Goal: Find specific page/section: Find specific page/section

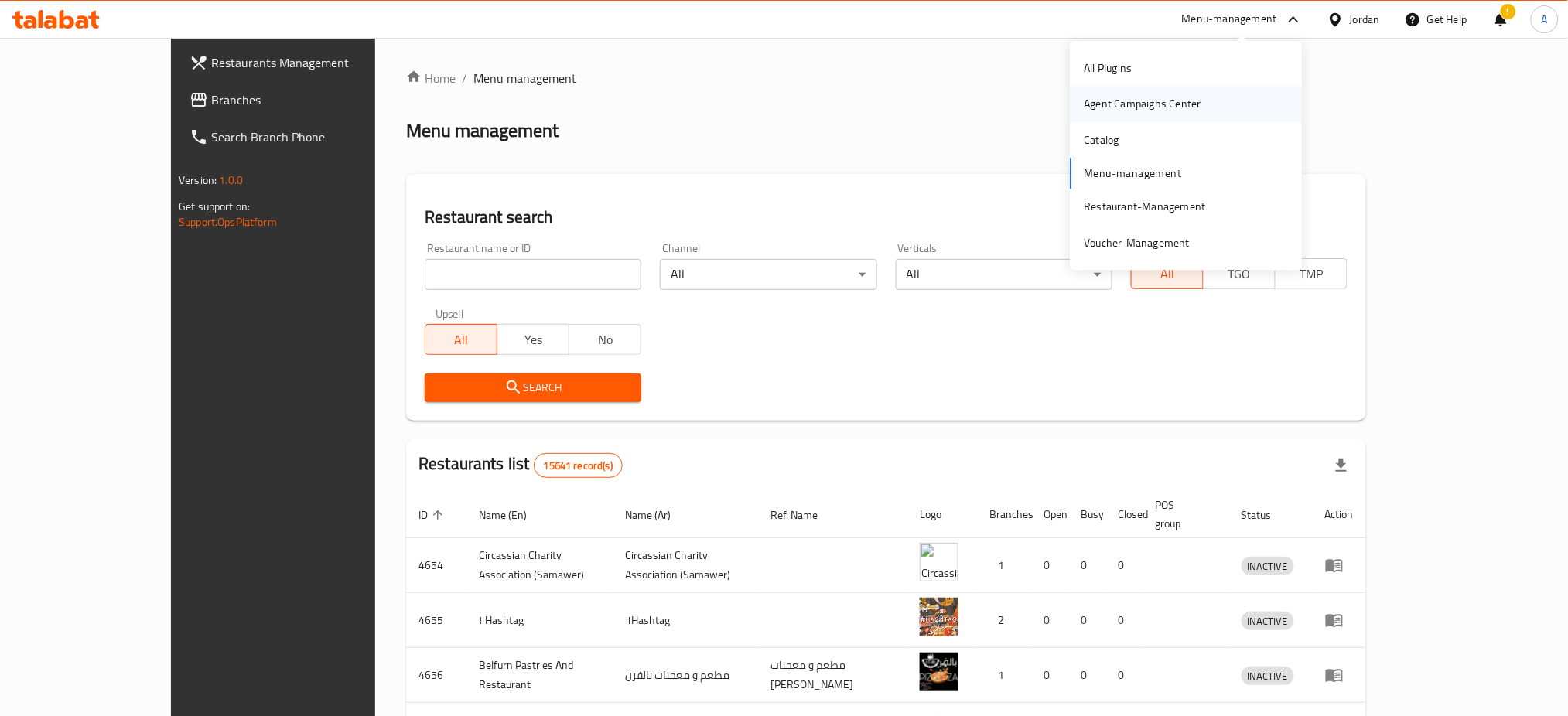
click at [1227, 90] on div "Agent Campaigns Center" at bounding box center [1186, 104] width 232 height 35
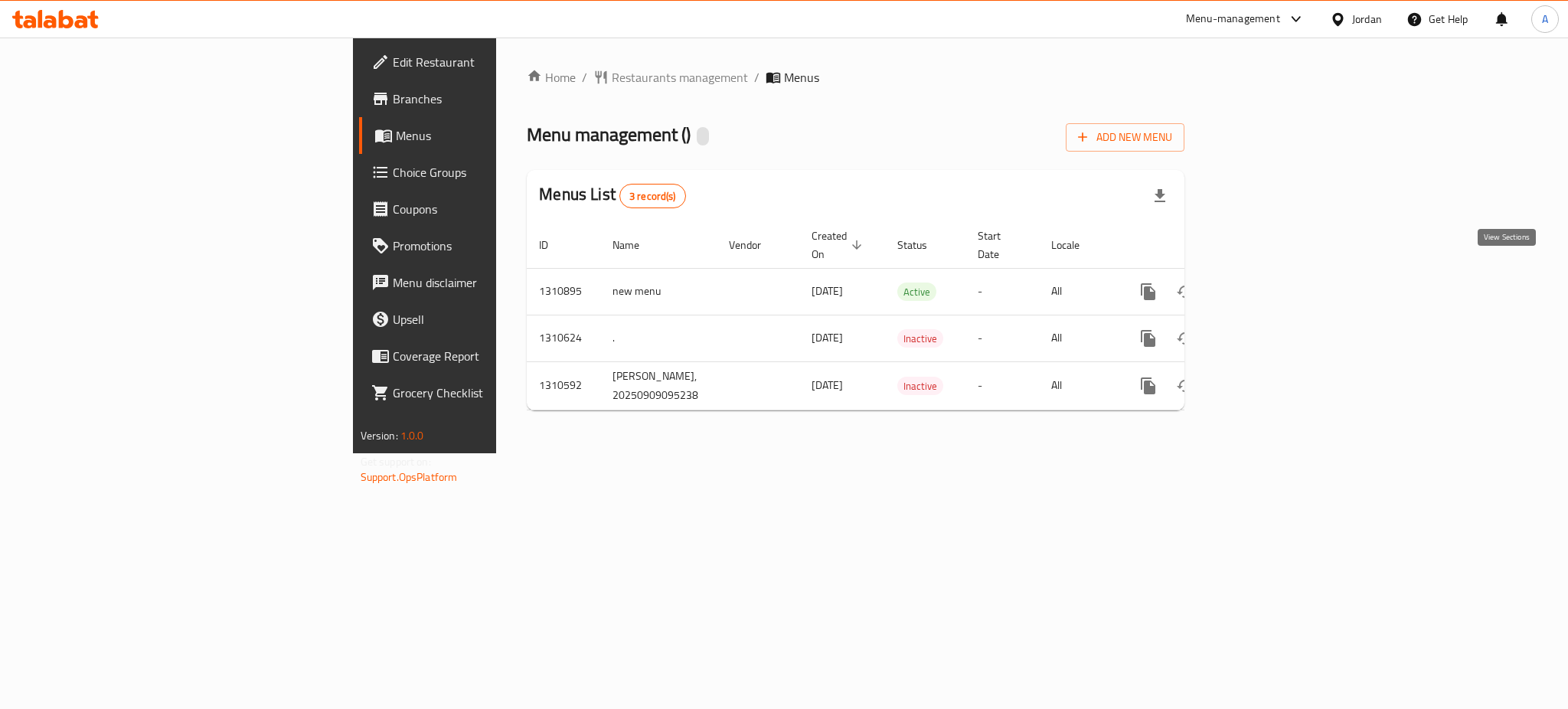
click at [1265, 285] on icon "enhanced table" at bounding box center [1258, 292] width 14 height 14
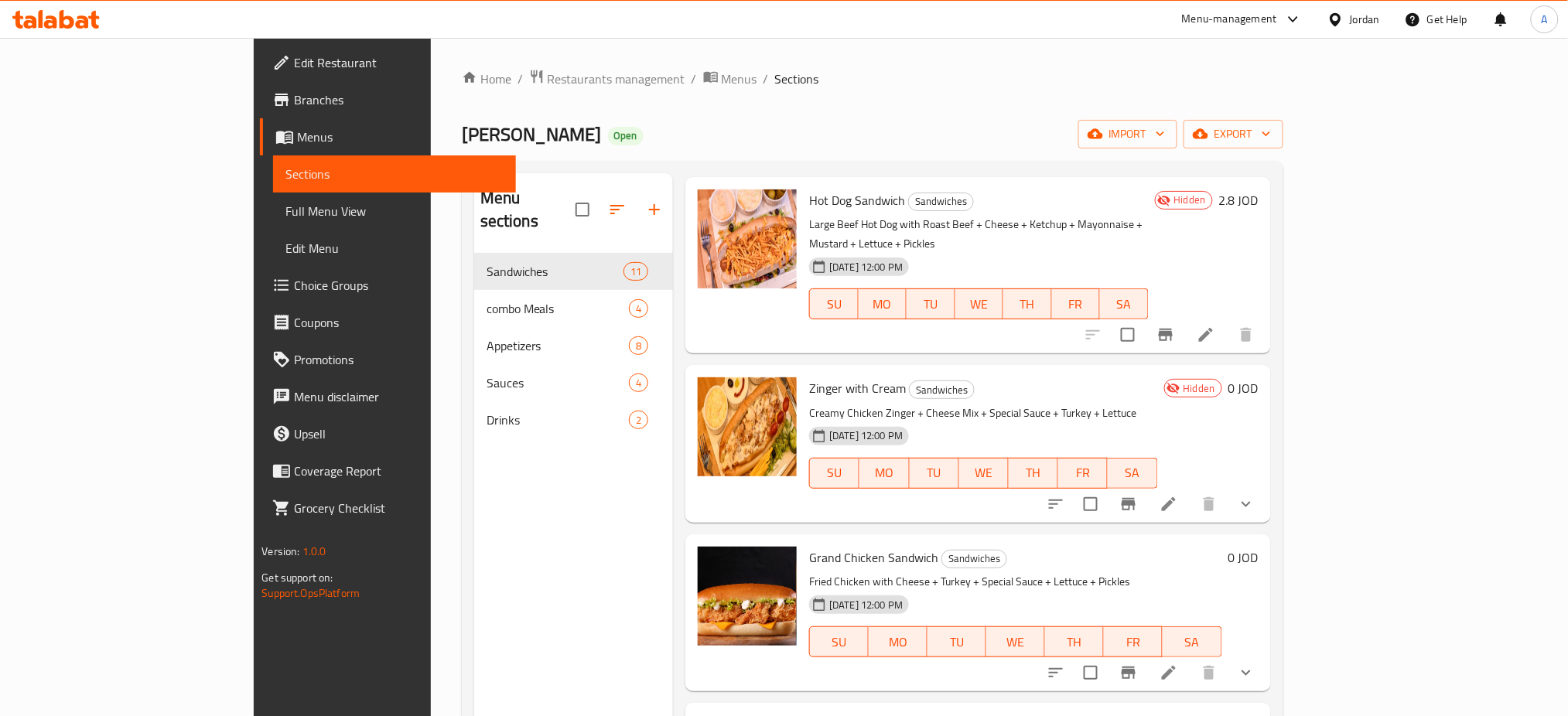
scroll to position [412, 0]
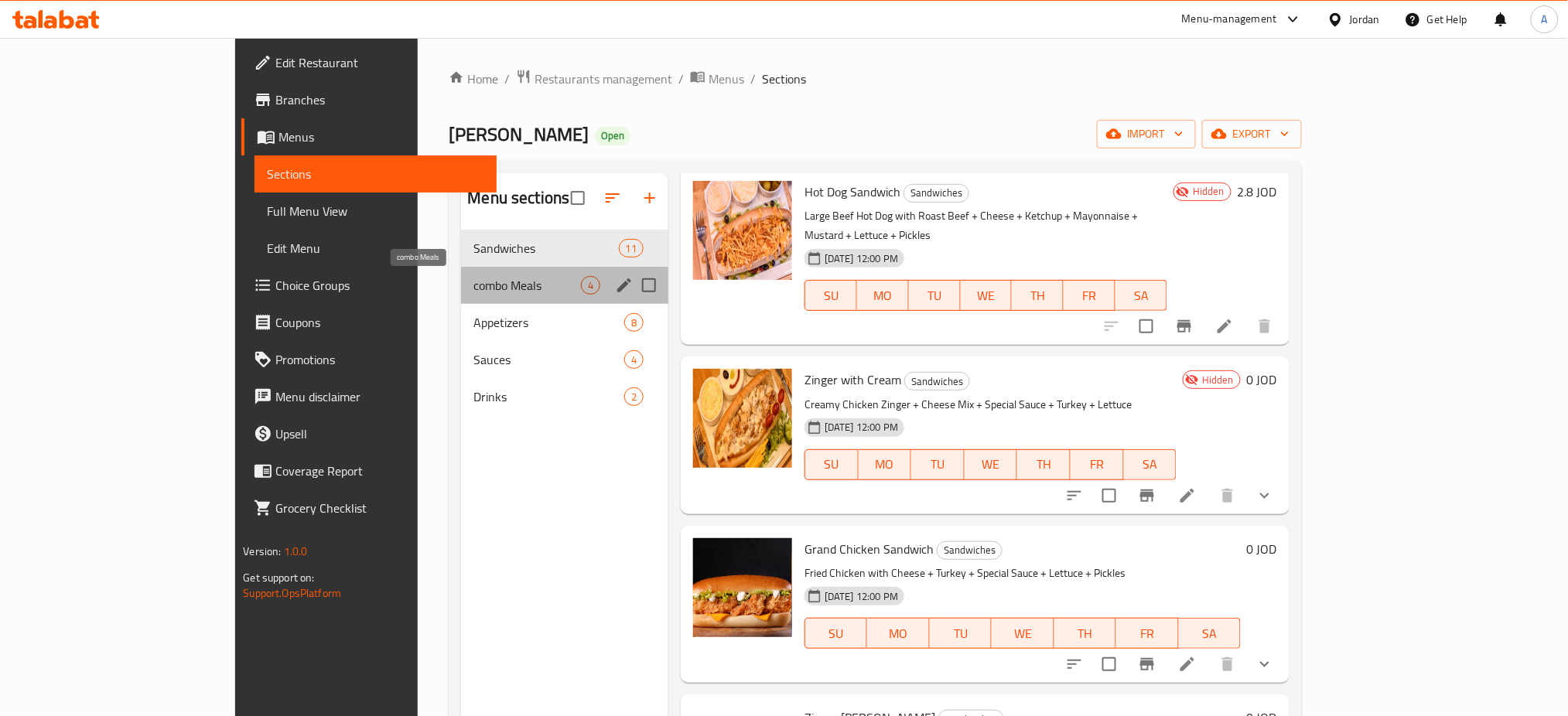
click at [473, 276] on span "combo Meals" at bounding box center [526, 284] width 107 height 18
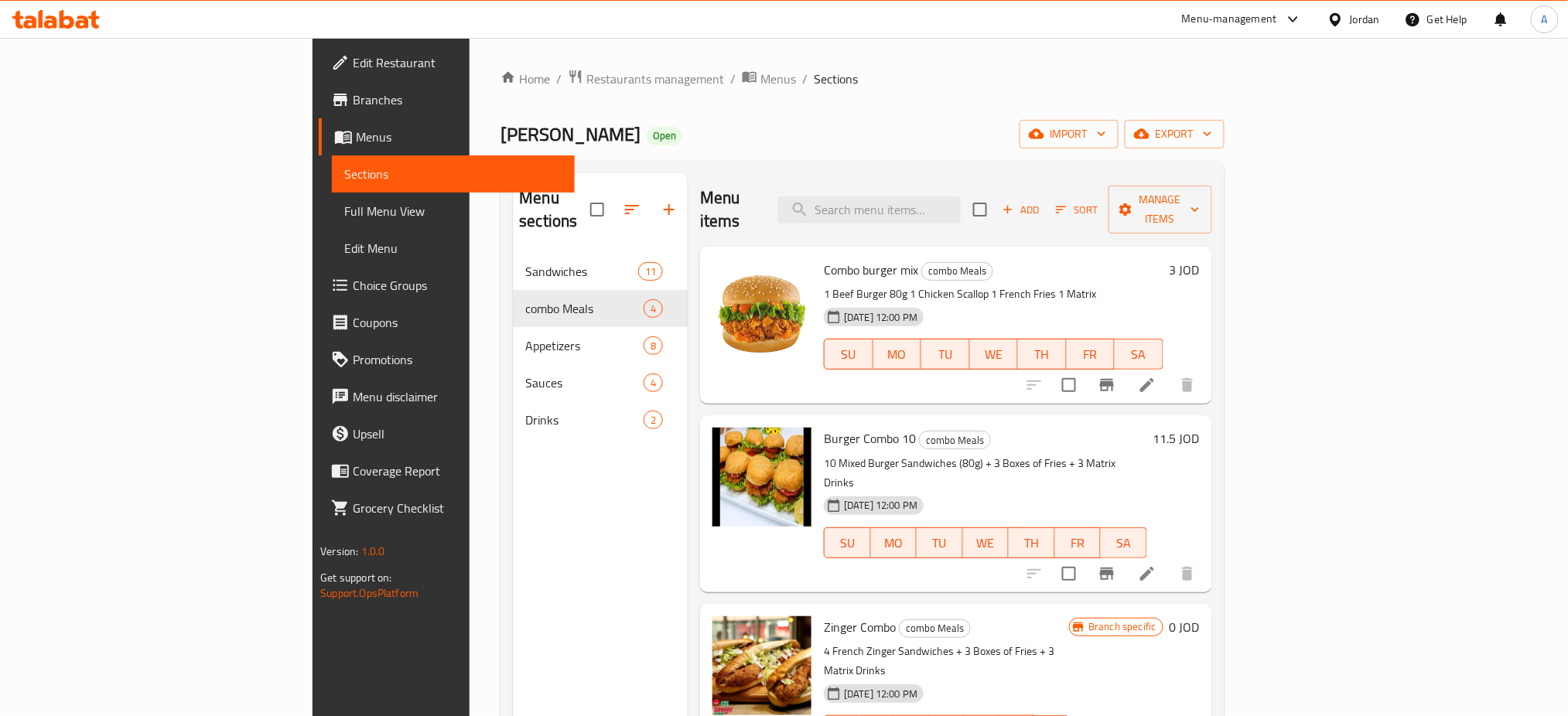
click at [500, 95] on div "Home / Restaurants management / Menus / Sections Mr Zinger Open import export M…" at bounding box center [862, 485] width 723 height 833
click at [586, 78] on span "Restaurants management" at bounding box center [655, 78] width 137 height 18
